Goal: Task Accomplishment & Management: Manage account settings

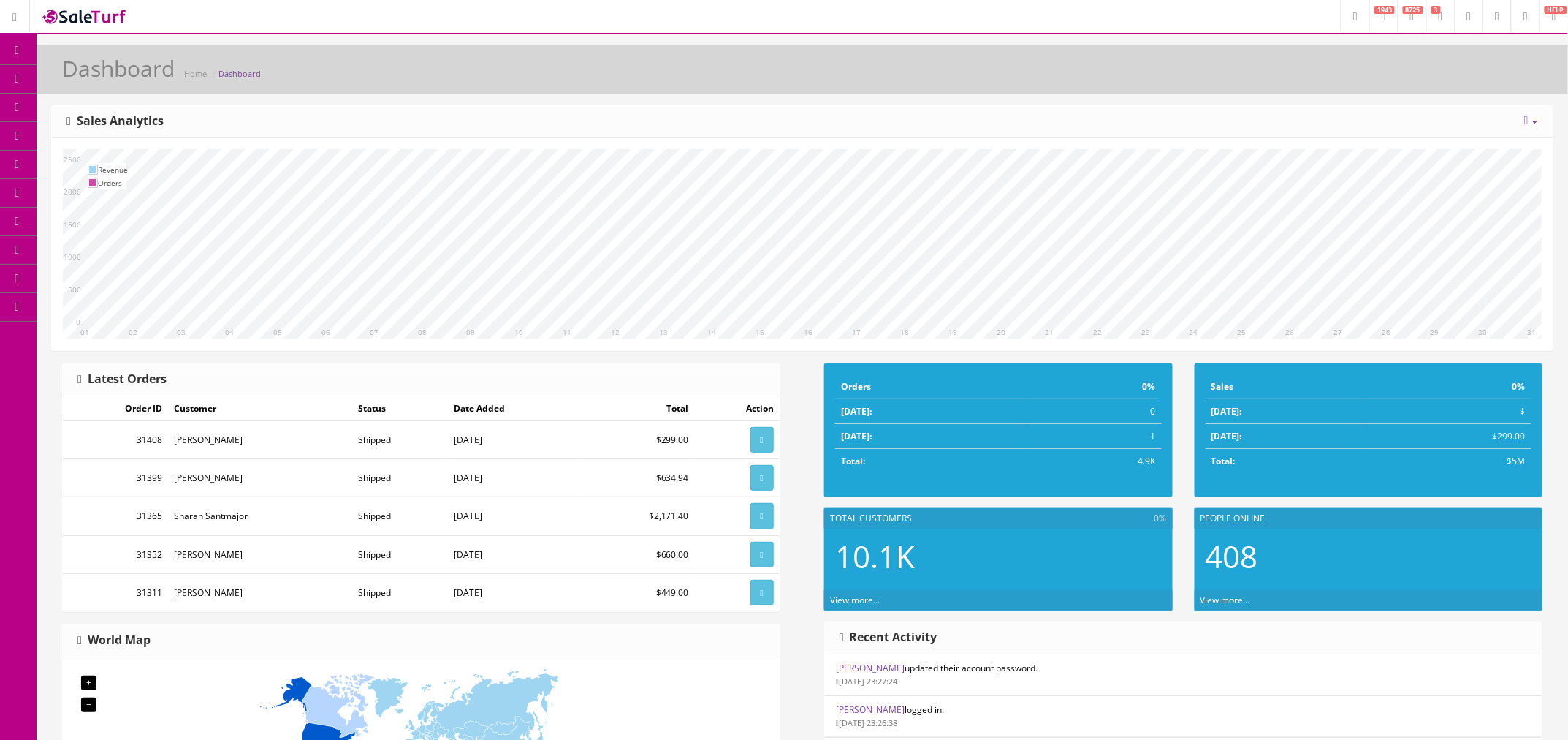
click at [115, 159] on span "Order List" at bounding box center [107, 164] width 41 height 13
